Goal: Task Accomplishment & Management: Use online tool/utility

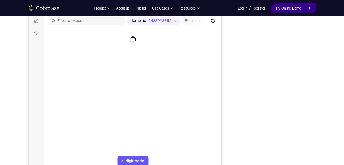
click at [274, 9] on link "Try Online Demo" at bounding box center [294, 8] width 44 height 10
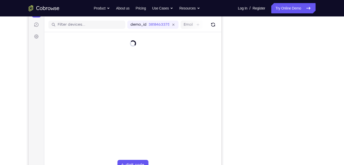
click at [225, 89] on div "Your Support Agent Your Customer Web iOS Android" at bounding box center [172, 82] width 287 height 189
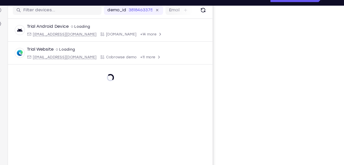
scroll to position [66, 0]
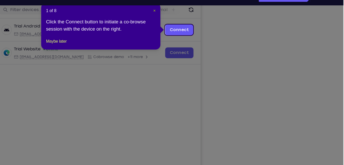
click at [182, 22] on span "×" at bounding box center [182, 21] width 2 height 4
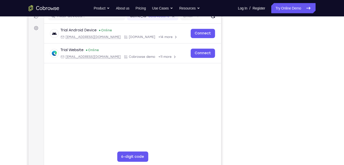
scroll to position [69, 0]
